Goal: Task Accomplishment & Management: Use online tool/utility

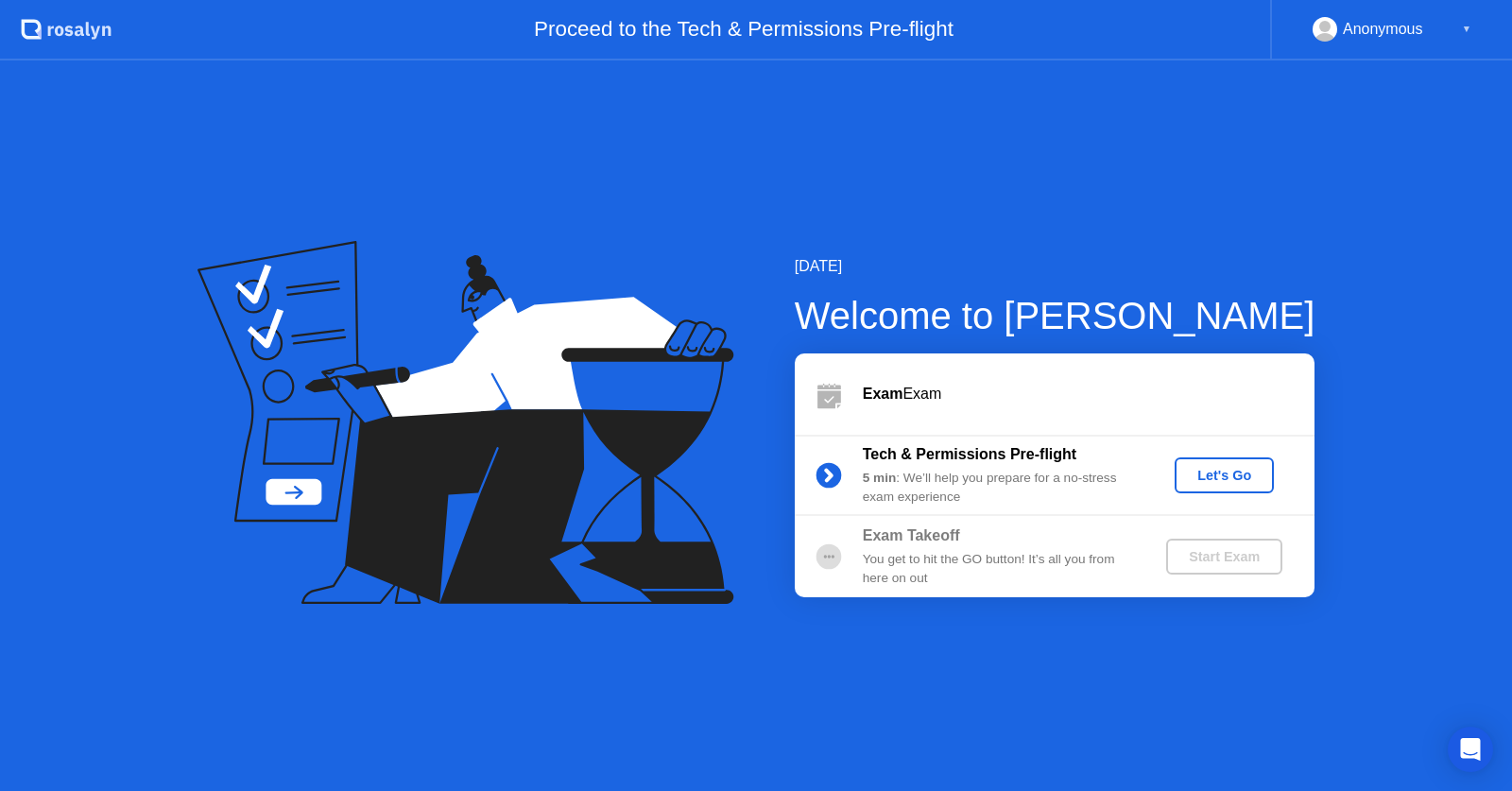
click at [1209, 479] on div "Let's Go" at bounding box center [1225, 476] width 85 height 15
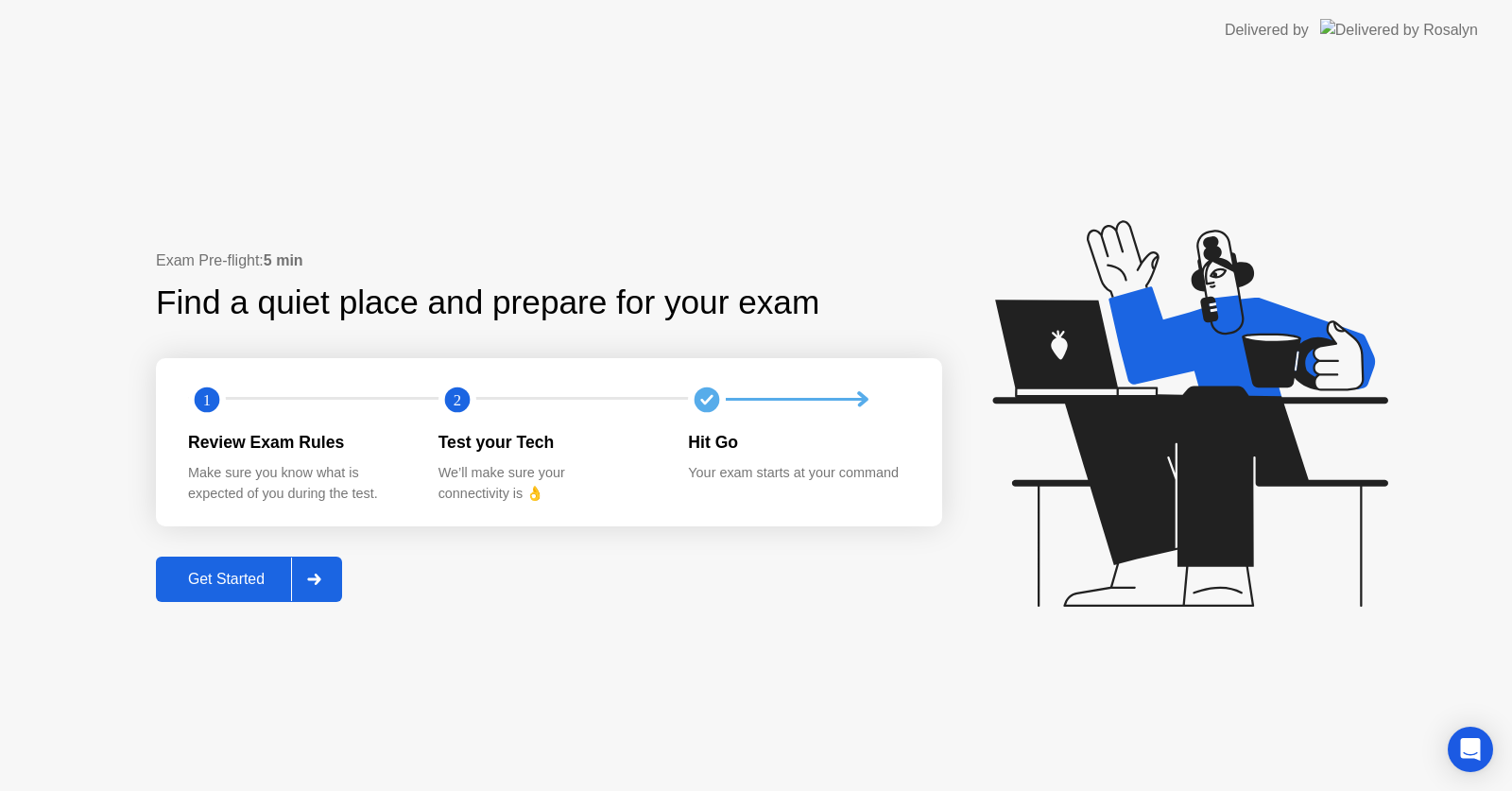
click at [250, 584] on div "Get Started" at bounding box center [226, 580] width 130 height 17
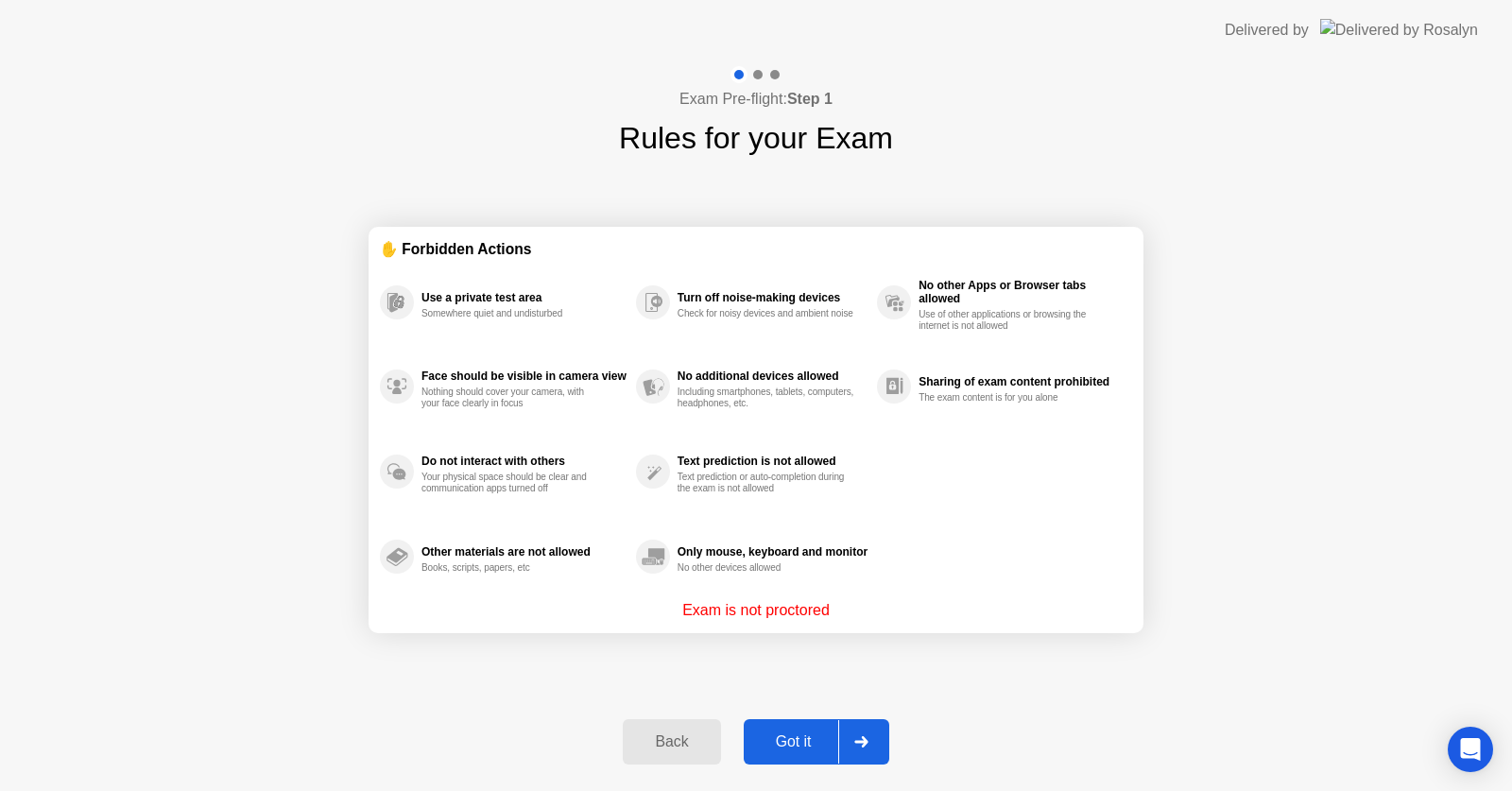
click at [797, 742] on div "Got it" at bounding box center [793, 742] width 88 height 17
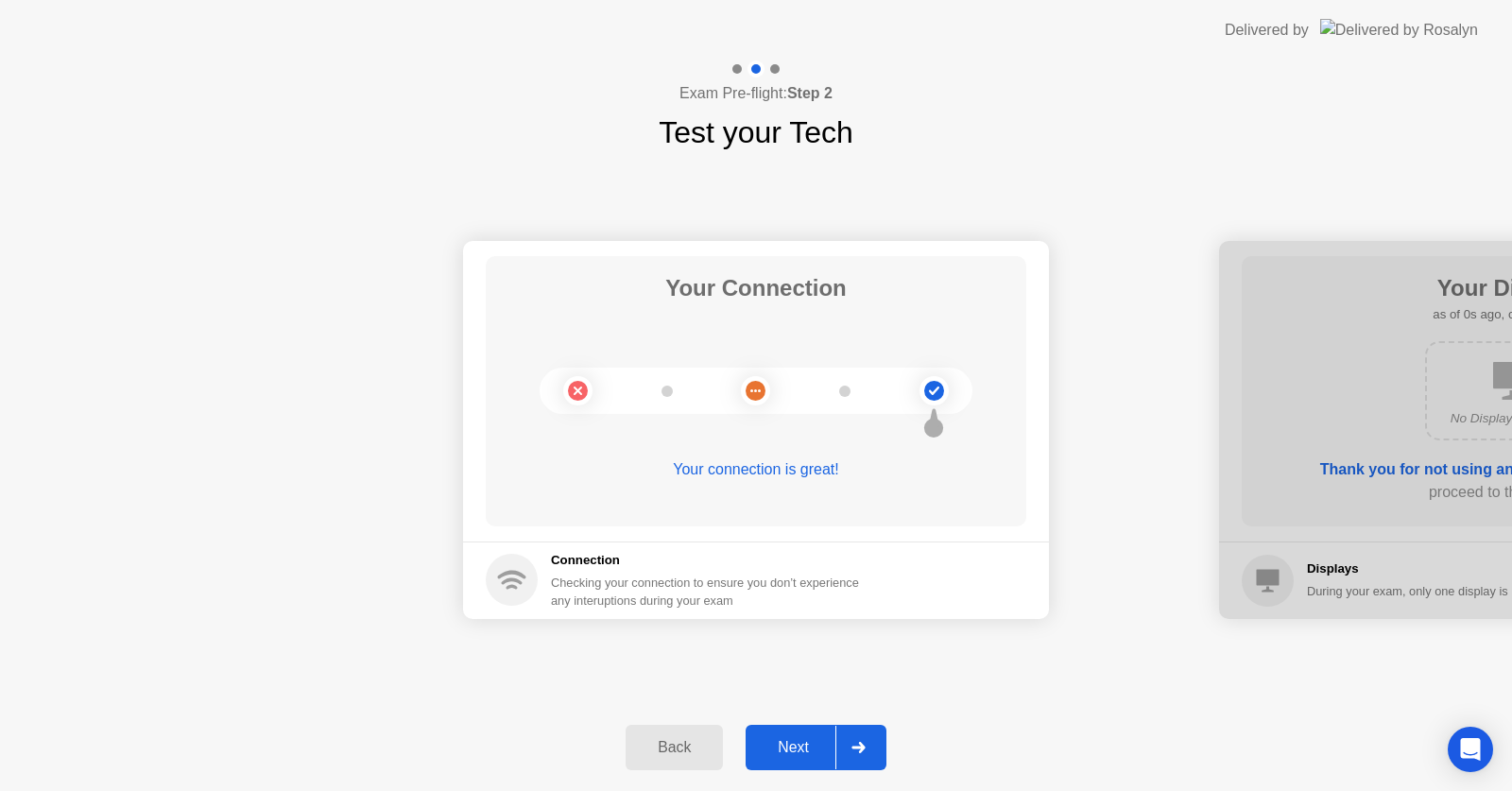
click at [817, 754] on div "Next" at bounding box center [793, 748] width 85 height 17
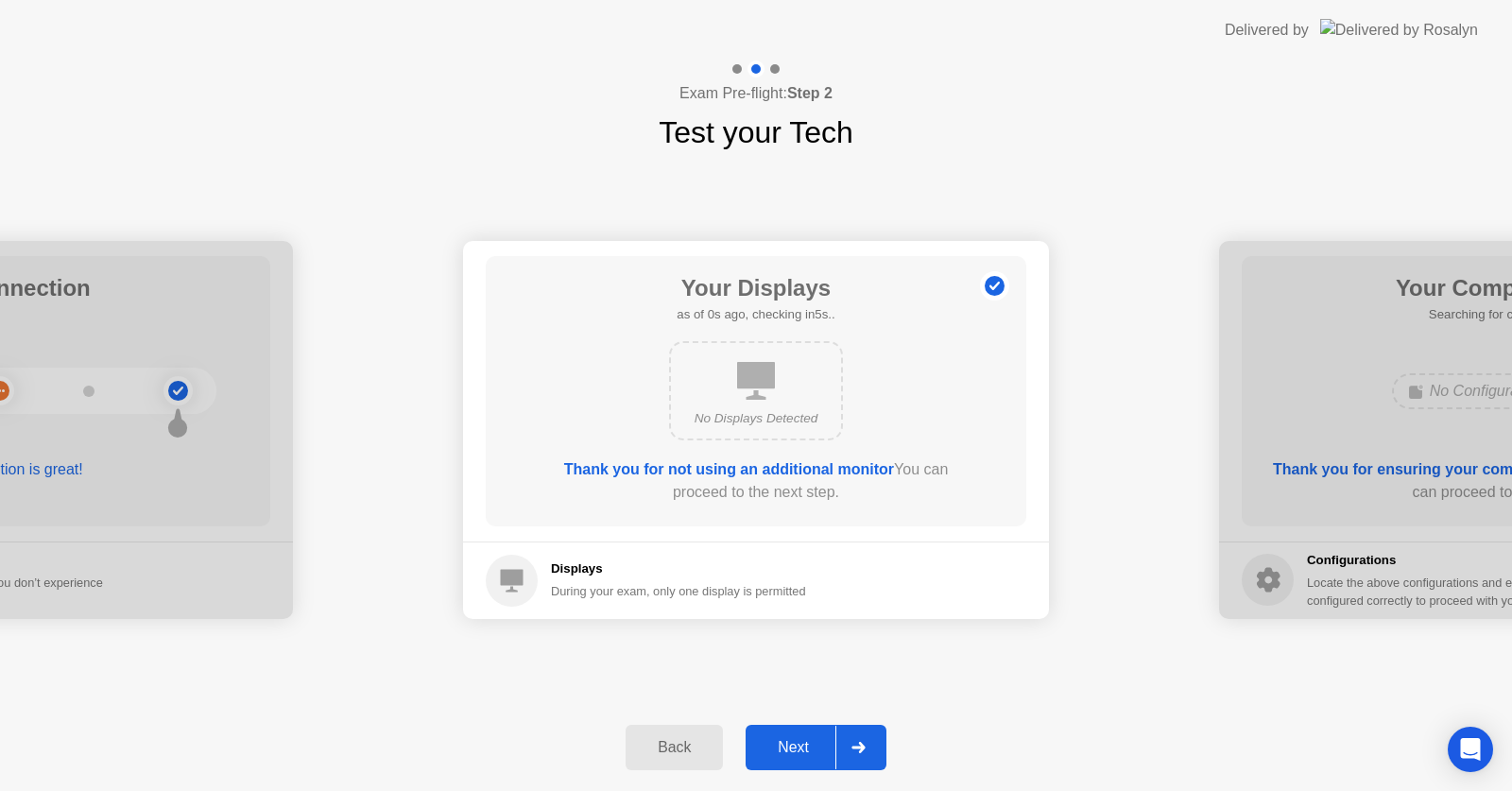
click at [817, 754] on div "Next" at bounding box center [793, 748] width 85 height 17
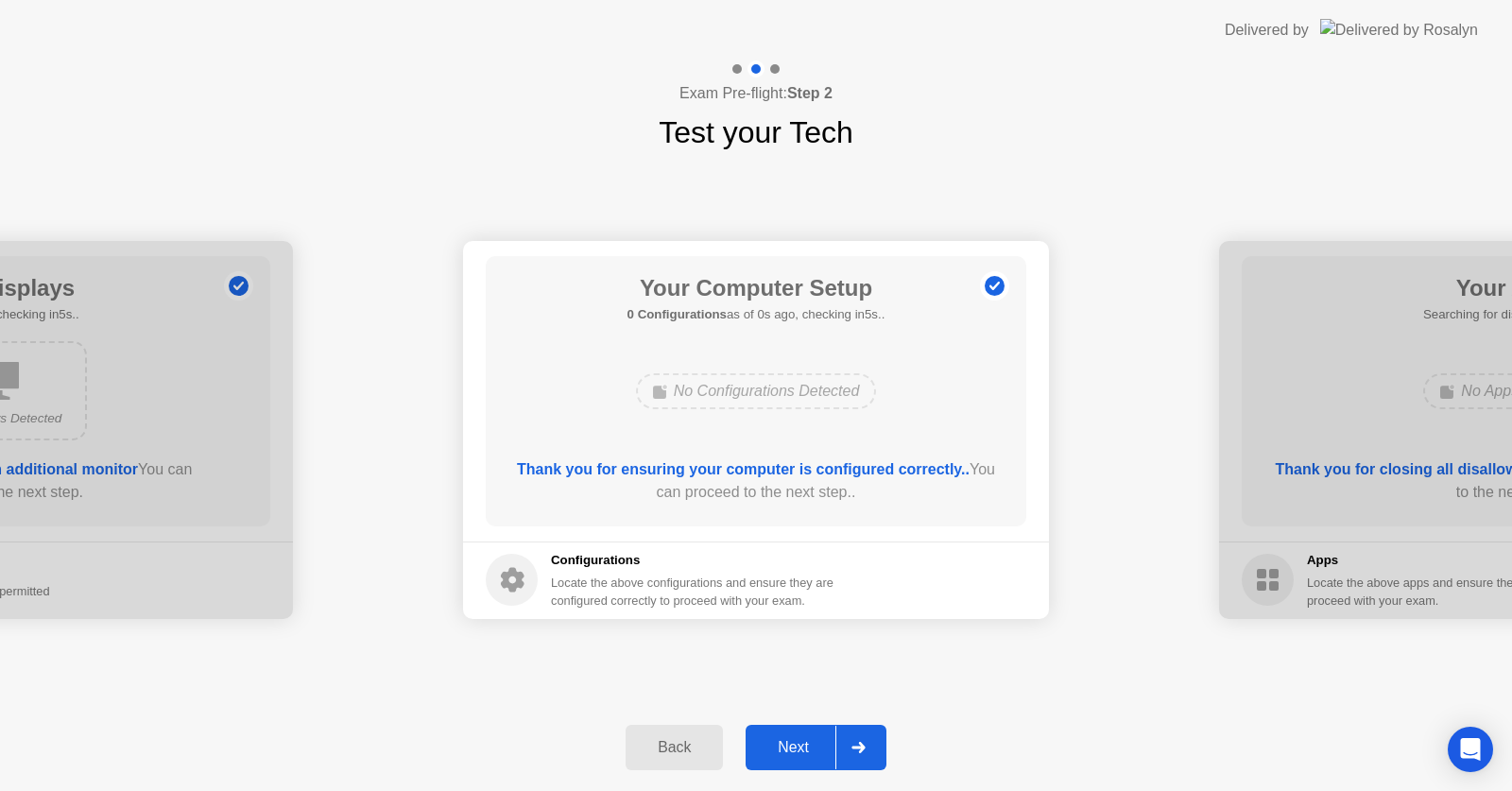
click at [817, 754] on div "Next" at bounding box center [793, 748] width 85 height 17
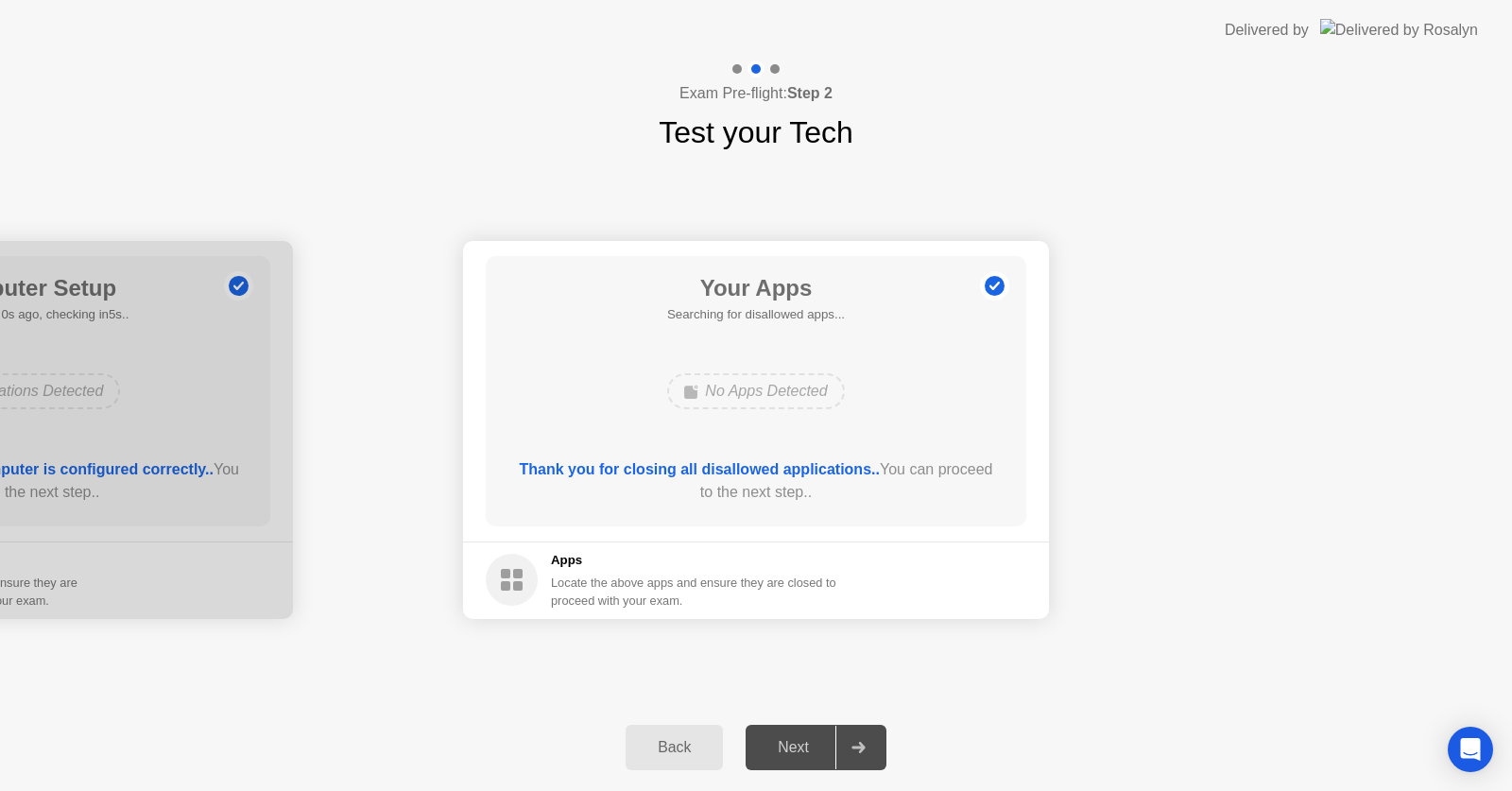
click at [817, 754] on div "Next" at bounding box center [793, 748] width 85 height 17
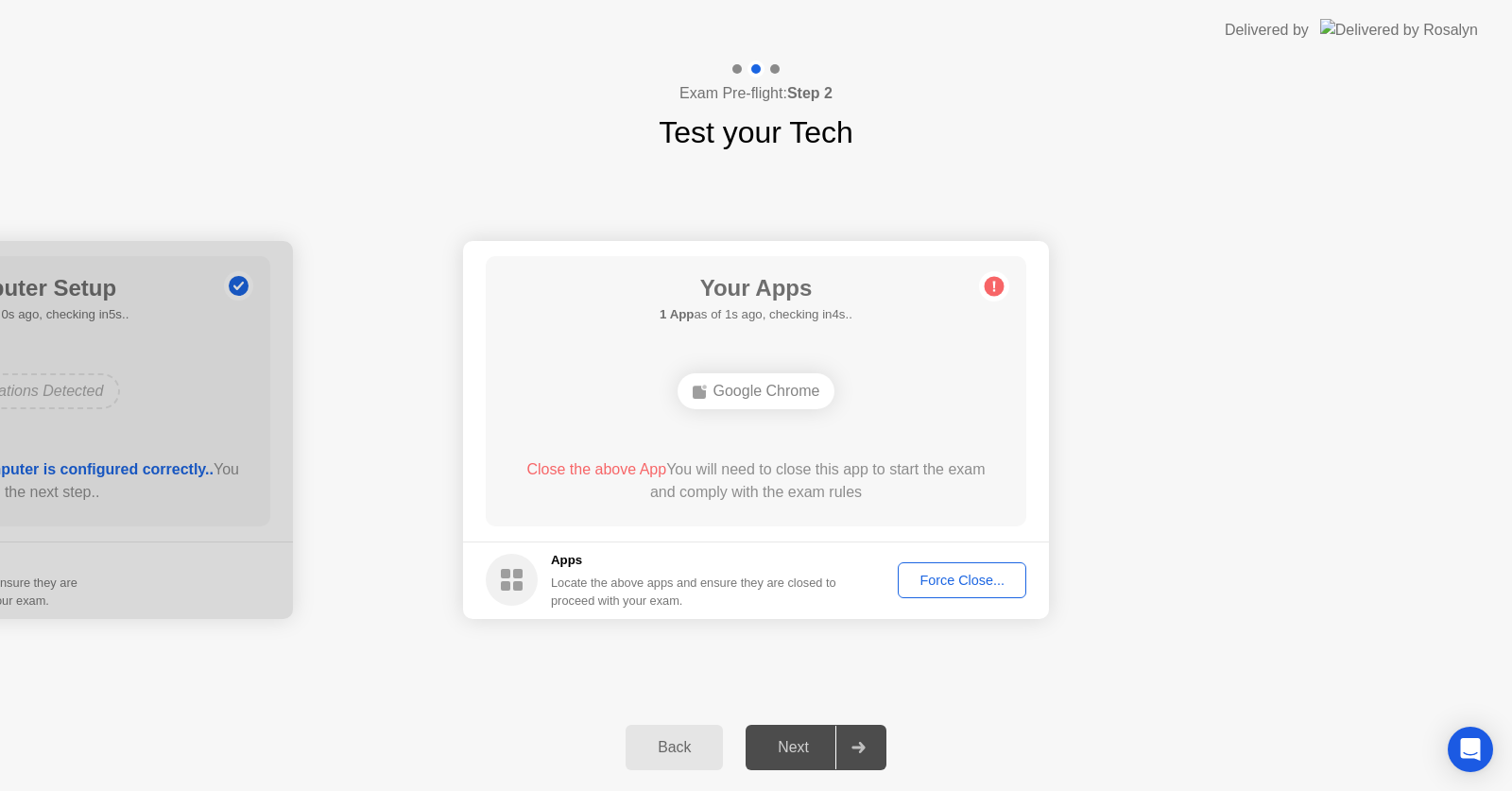
click at [959, 585] on div "Force Close..." at bounding box center [963, 581] width 115 height 15
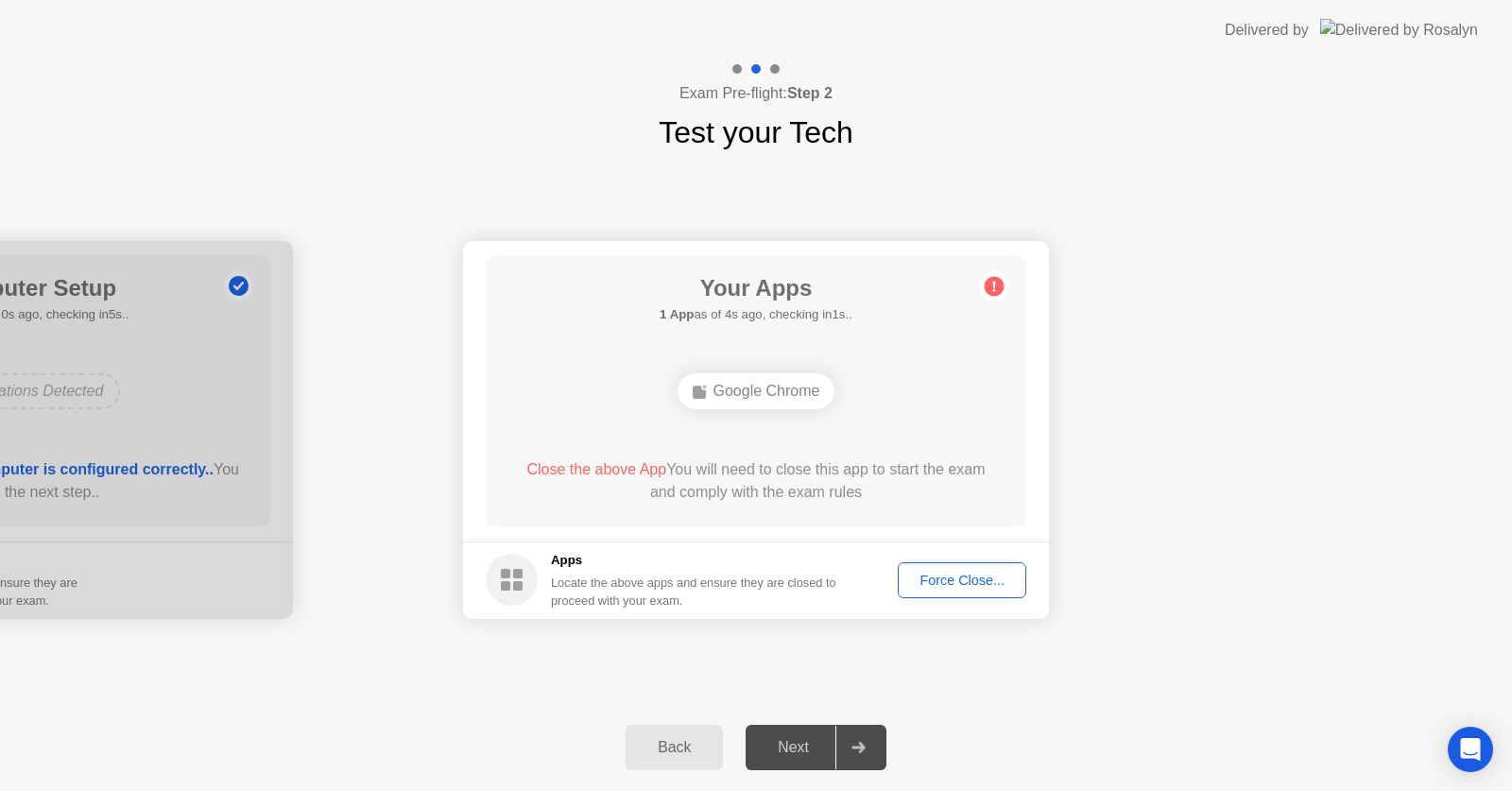
click at [934, 584] on div "Force Close..." at bounding box center [963, 581] width 115 height 15
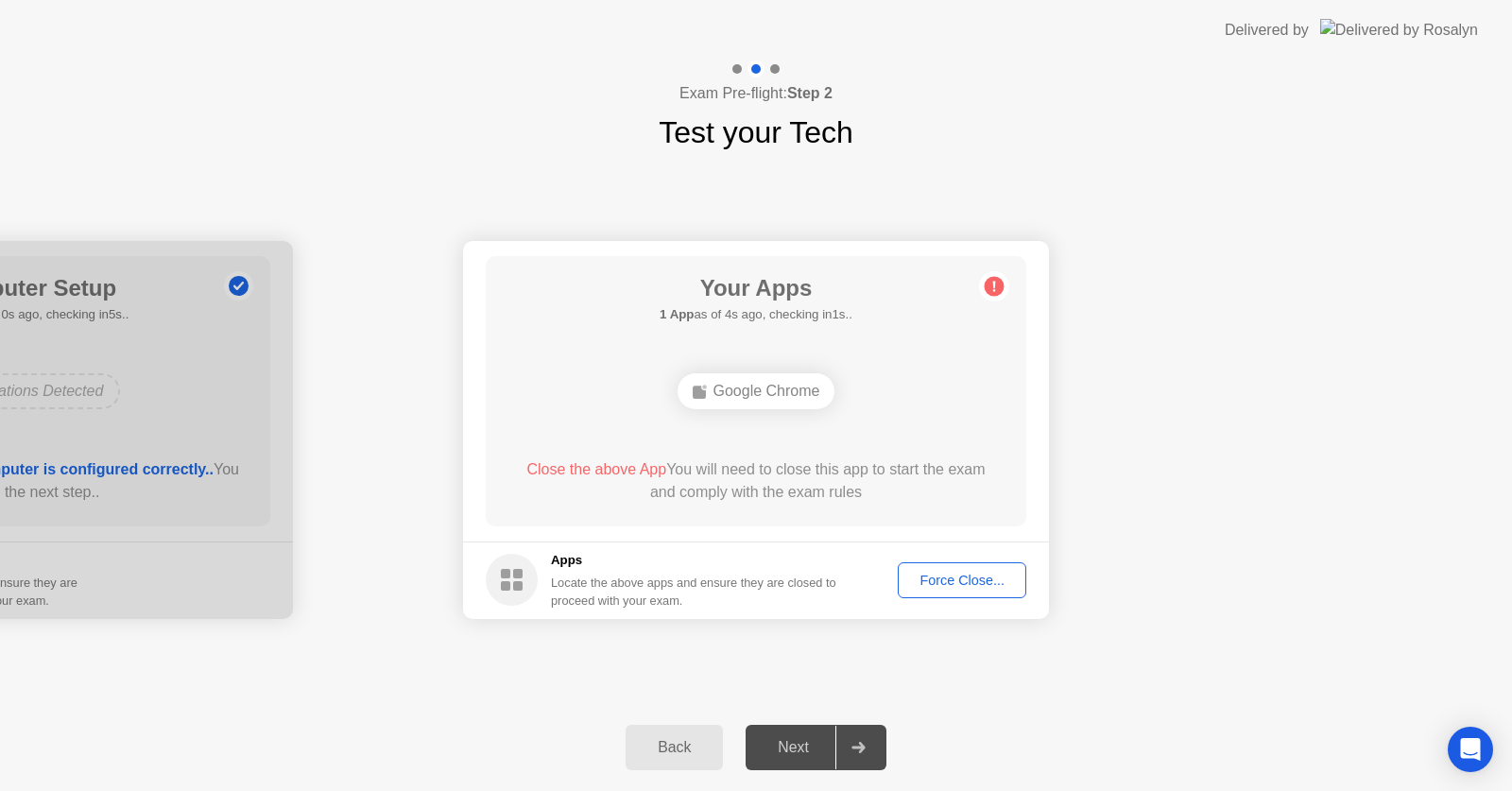
click at [587, 474] on span "Close the above App" at bounding box center [597, 469] width 140 height 16
click at [787, 402] on div "Google Chrome" at bounding box center [756, 391] width 158 height 36
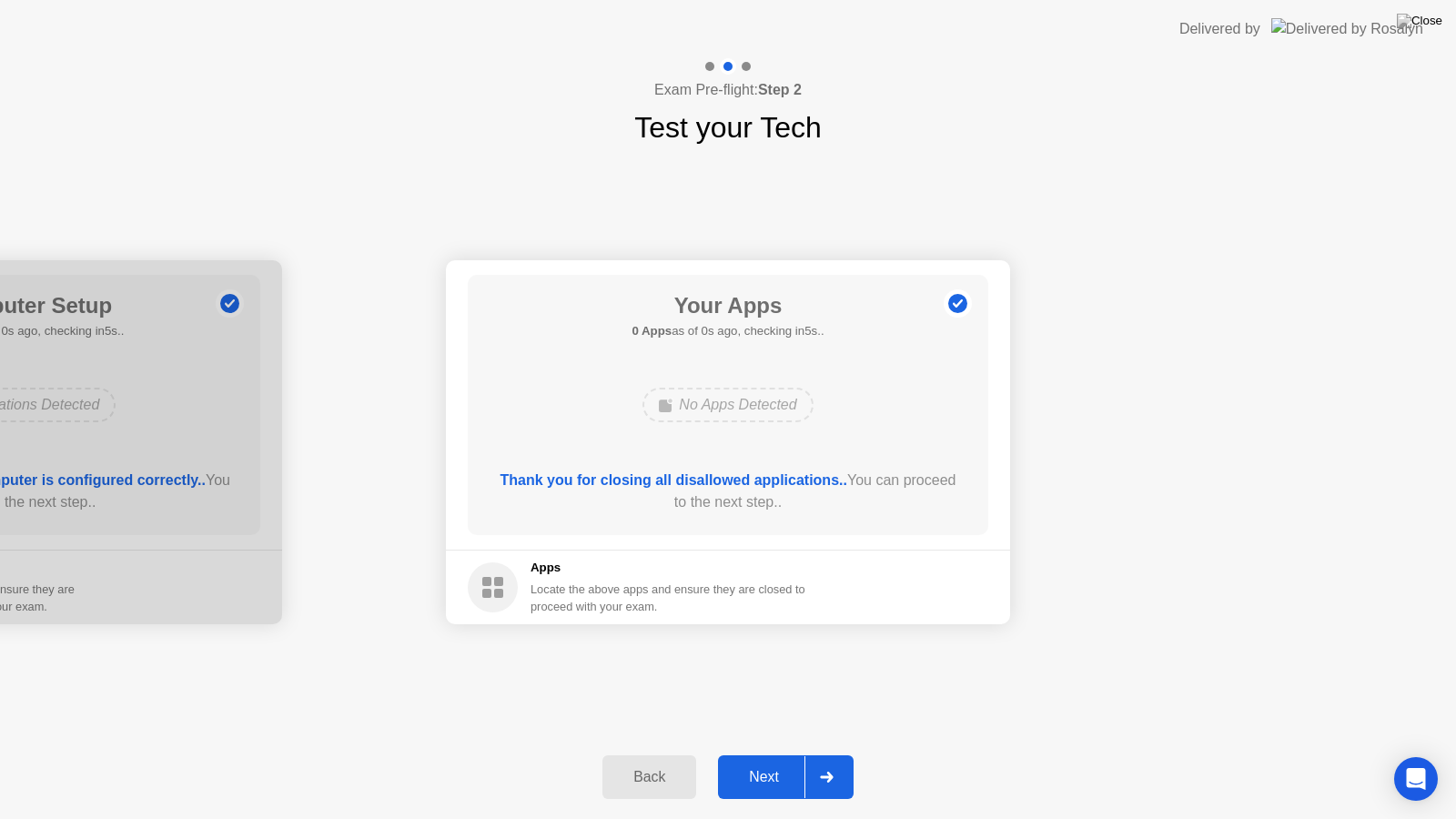
click at [738, 761] on div "Back Next" at bounding box center [728, 777] width 1456 height 84
click at [760, 761] on div "Next" at bounding box center [764, 777] width 81 height 17
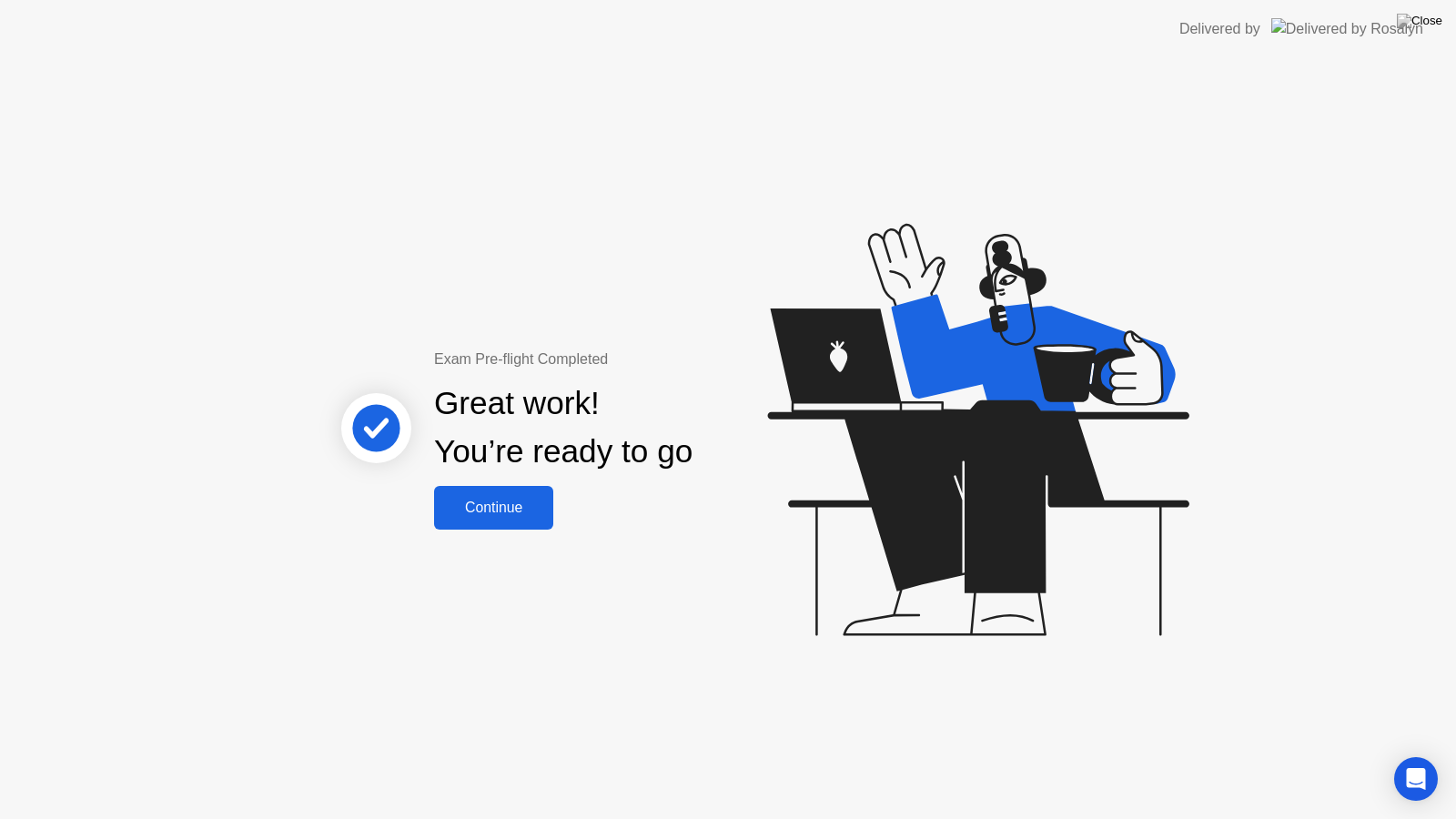
click at [519, 513] on div "Continue" at bounding box center [493, 508] width 108 height 17
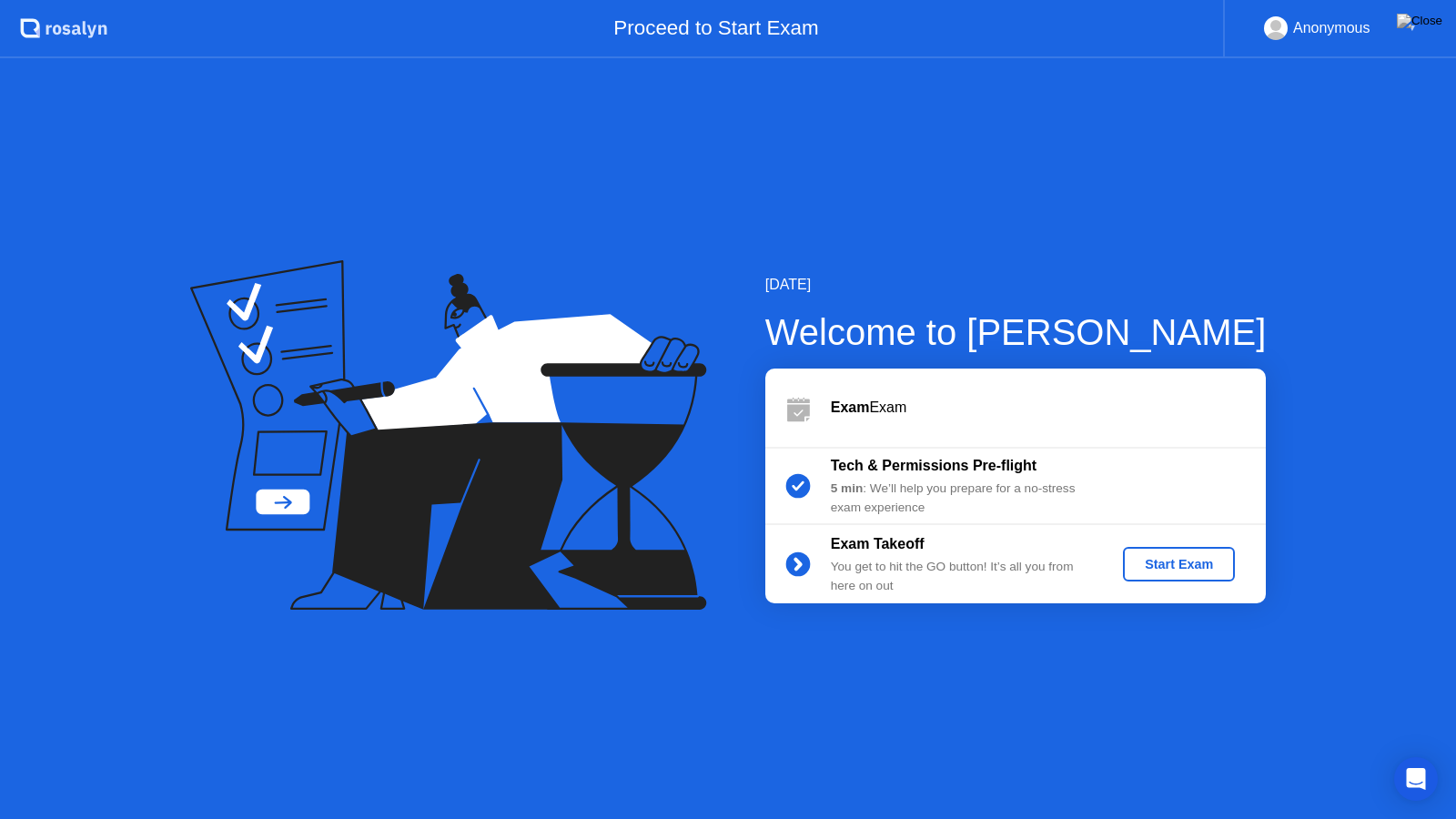
click at [1193, 571] on div "Start Exam" at bounding box center [1178, 565] width 97 height 15
